Goal: Transaction & Acquisition: Book appointment/travel/reservation

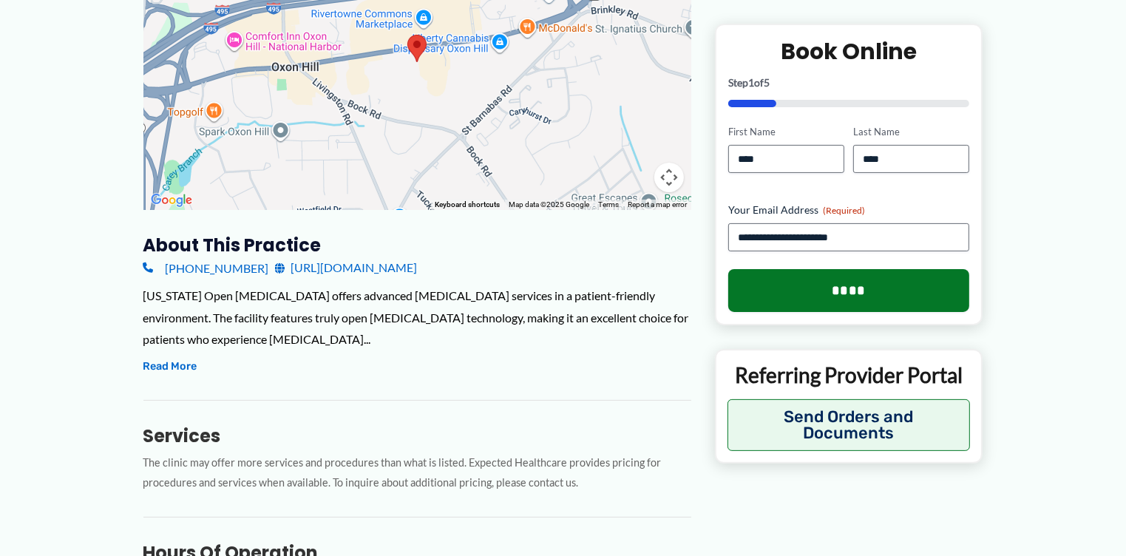
scroll to position [518, 0]
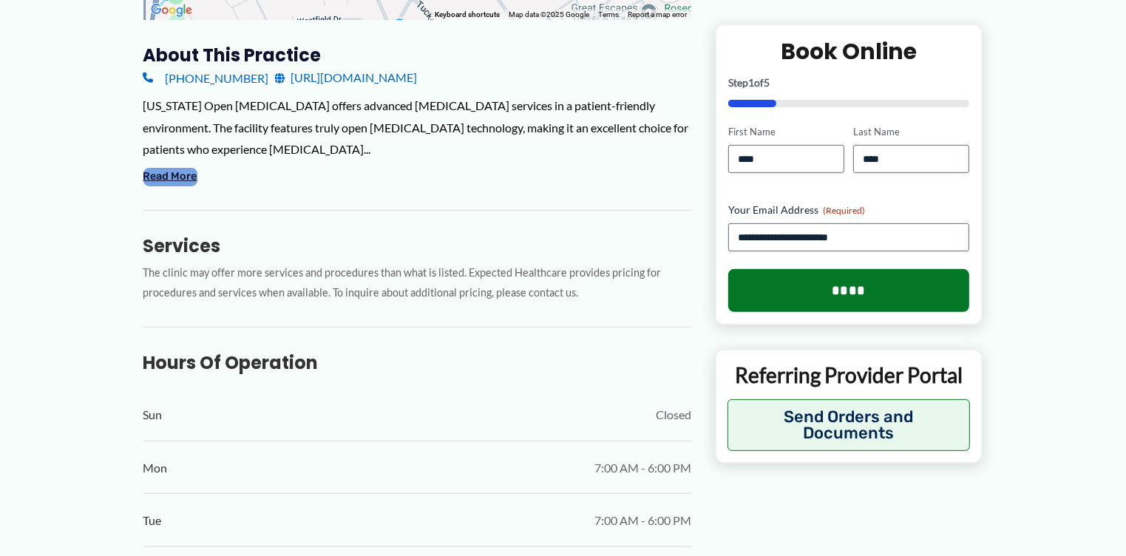
click at [169, 168] on button "Read More" at bounding box center [170, 177] width 54 height 18
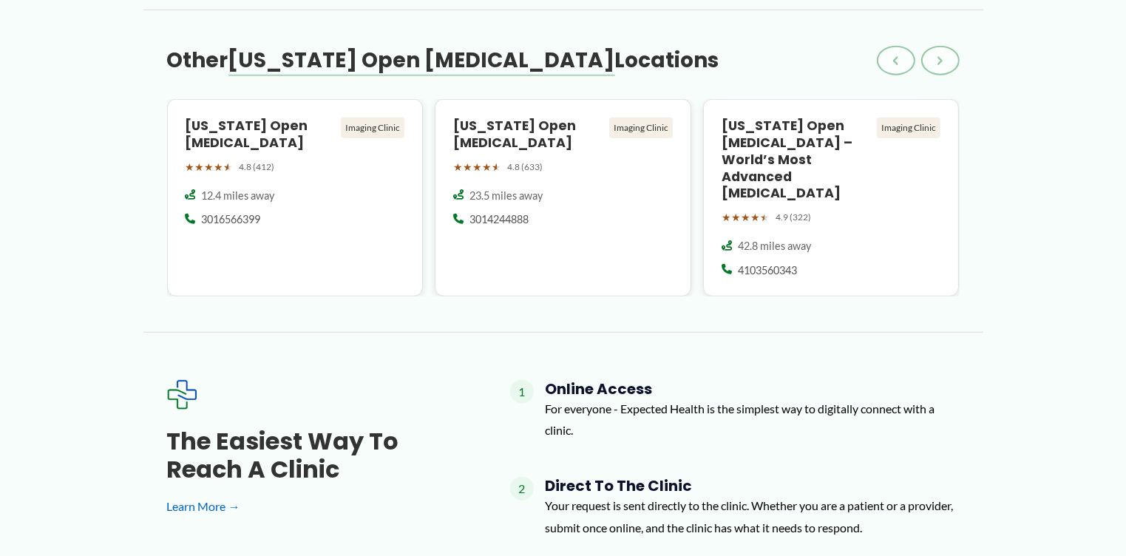
scroll to position [1627, 0]
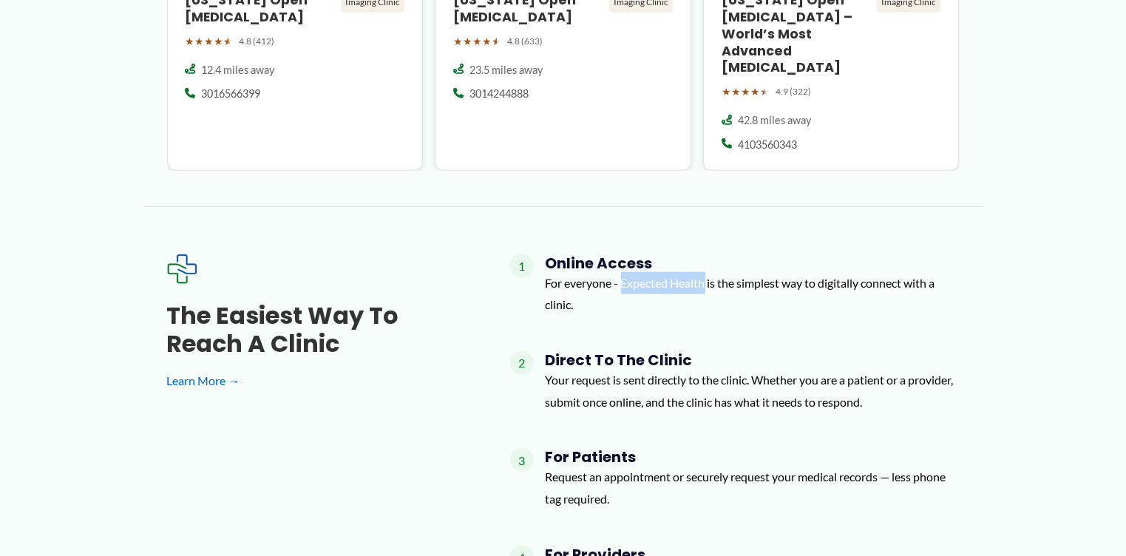
drag, startPoint x: 624, startPoint y: 221, endPoint x: 708, endPoint y: 217, distance: 84.4
click at [708, 272] on p "For everyone - Expected Health is the simplest way to digitally connect with a …" at bounding box center [753, 294] width 414 height 44
copy p "Expected Health"
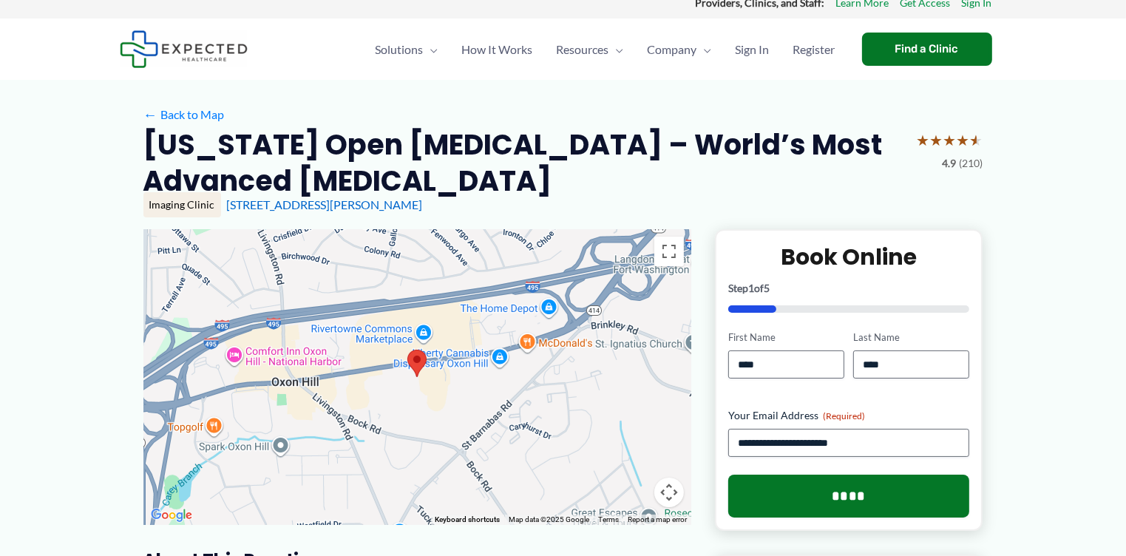
scroll to position [0, 0]
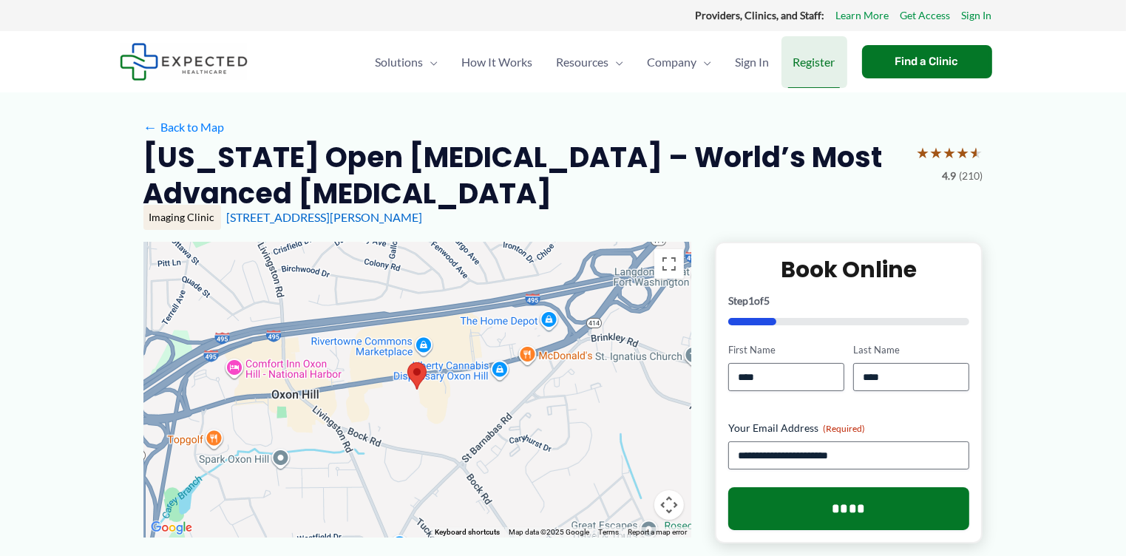
click at [835, 58] on link "Register" at bounding box center [814, 62] width 66 height 52
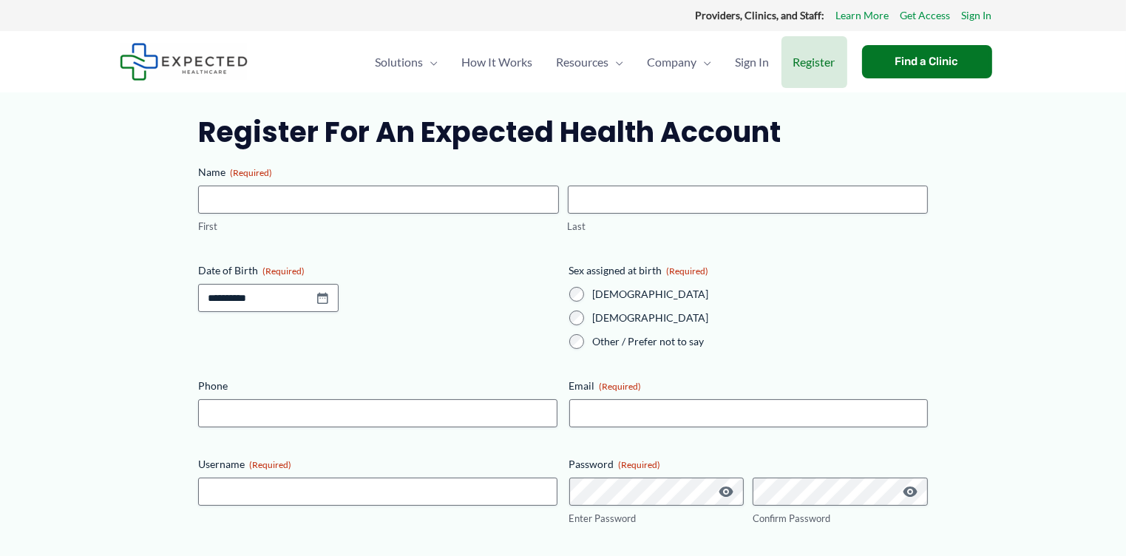
click at [218, 65] on img at bounding box center [184, 62] width 128 height 38
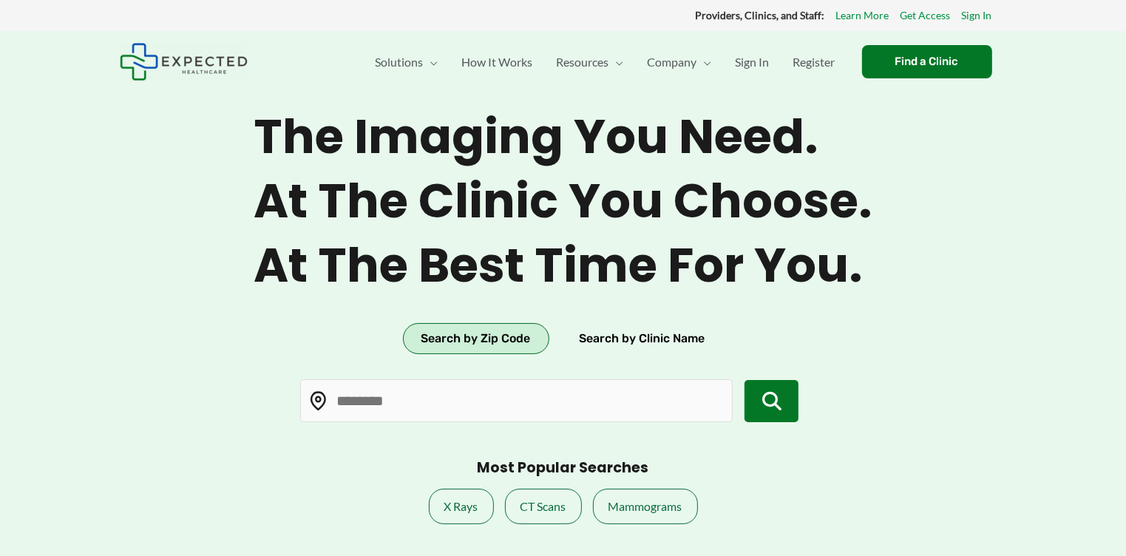
type input "*****"
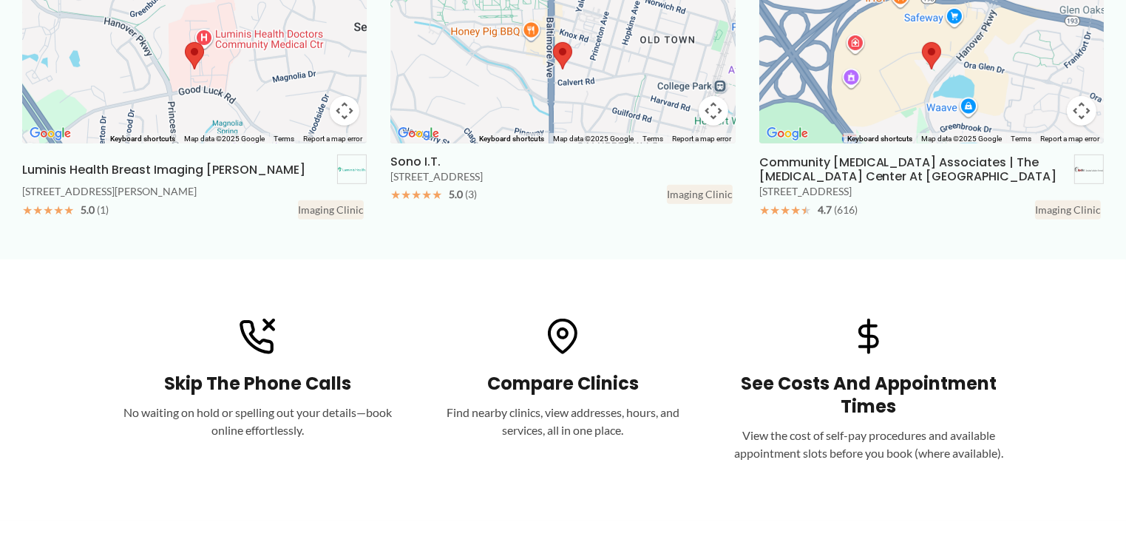
scroll to position [677, 0]
